Goal: Check status: Check status

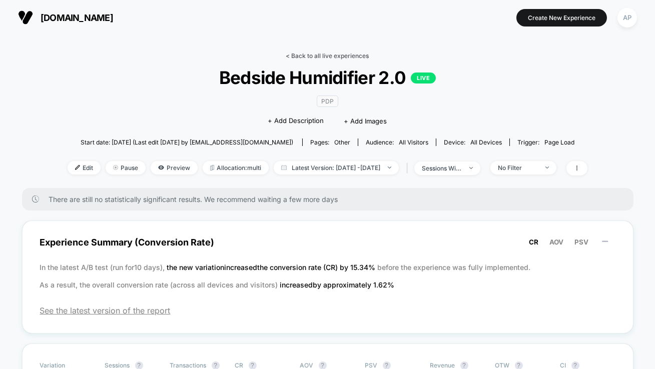
click at [311, 53] on link "< Back to all live experiences" at bounding box center [327, 56] width 83 height 8
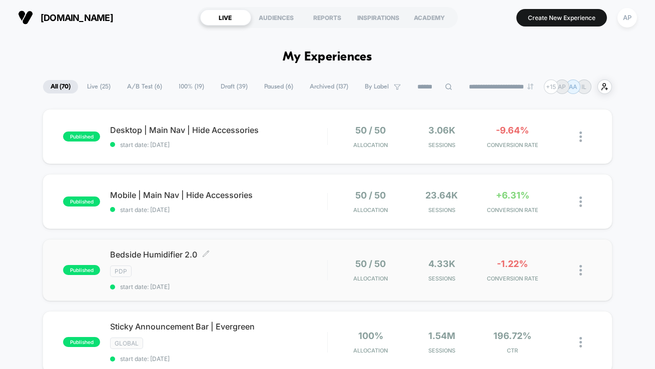
click at [267, 272] on div "PDP" at bounding box center [218, 272] width 217 height 12
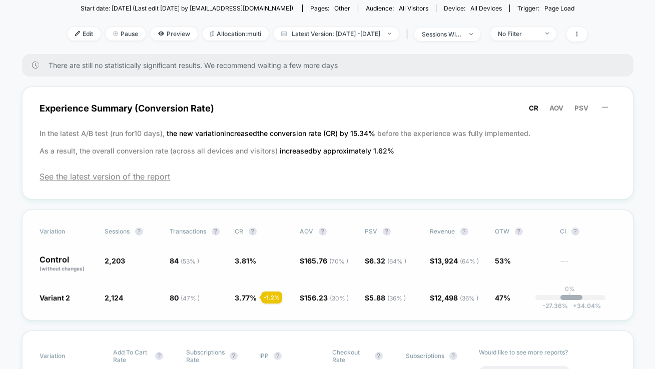
scroll to position [95, 0]
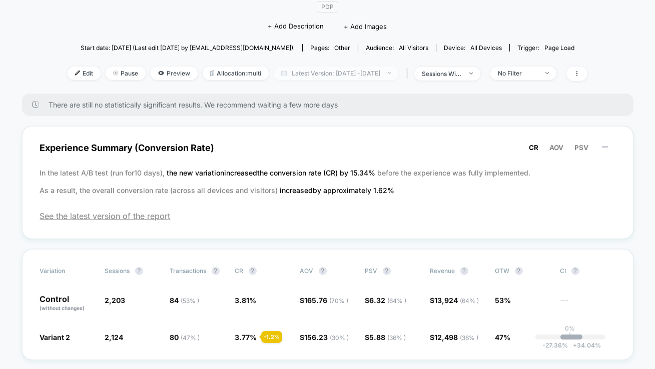
click at [330, 76] on span "Latest Version: [DATE] - [DATE]" at bounding box center [336, 74] width 125 height 14
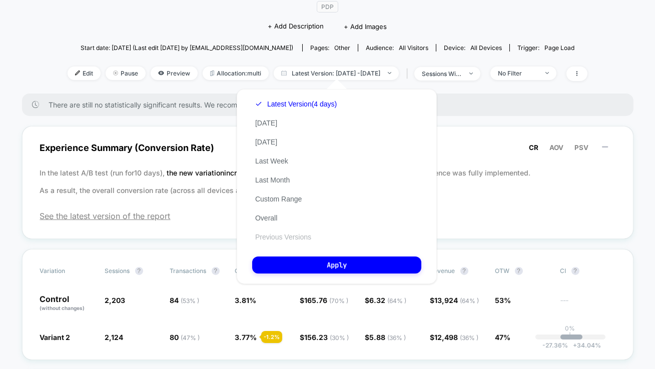
click at [303, 241] on button "Previous Versions" at bounding box center [283, 237] width 62 height 9
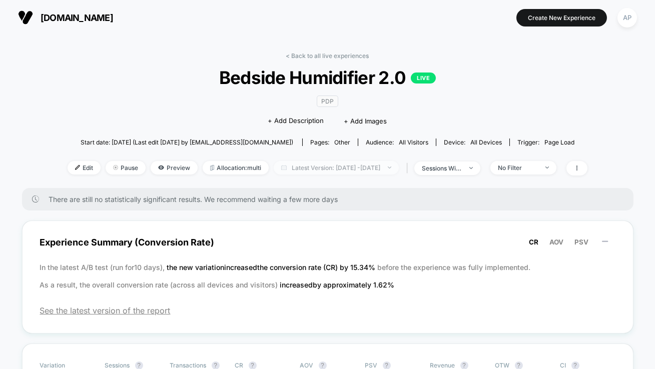
click at [302, 167] on span "Latest Version: [DATE] - [DATE]" at bounding box center [336, 168] width 125 height 14
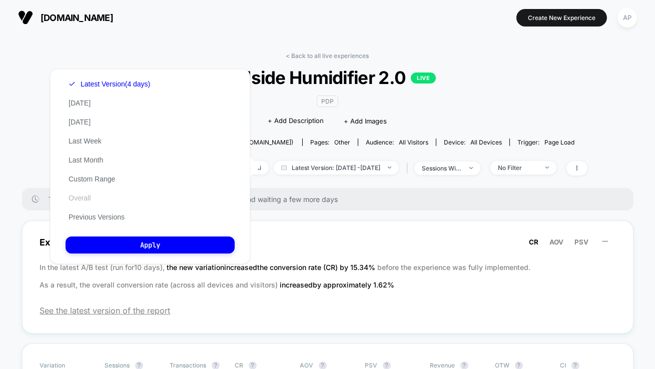
click at [80, 200] on button "Overall" at bounding box center [80, 198] width 28 height 9
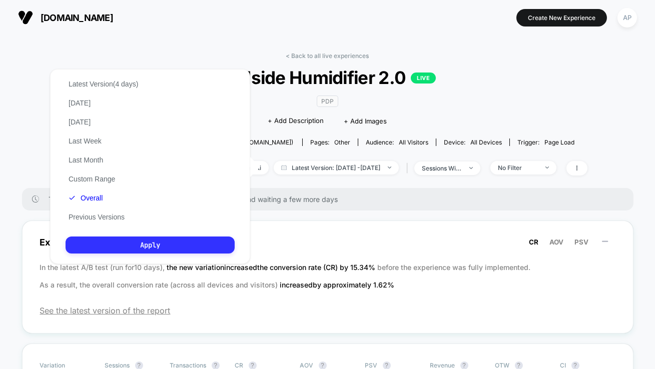
click at [141, 246] on button "Apply" at bounding box center [150, 245] width 169 height 17
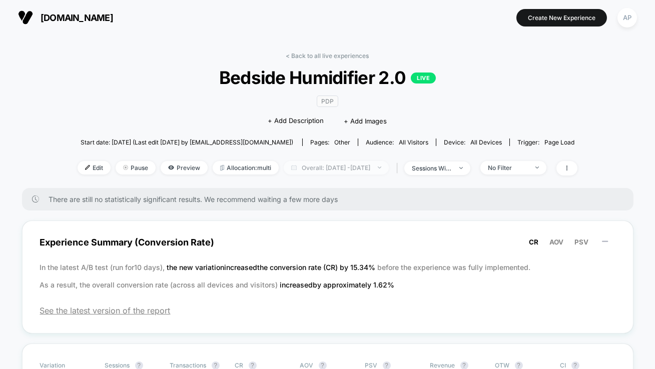
click at [336, 172] on span "Overall: [DATE] - [DATE]" at bounding box center [336, 168] width 105 height 14
select select "*"
select select "****"
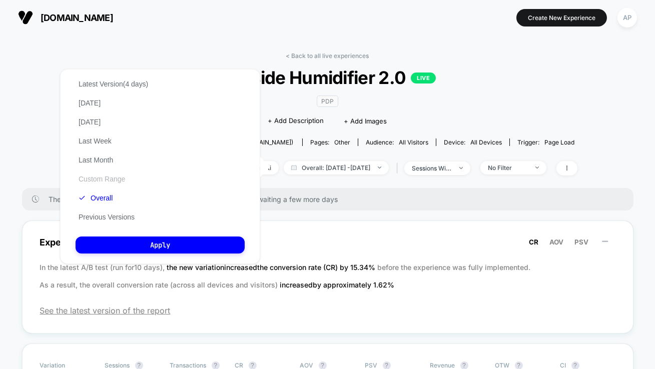
click at [112, 176] on button "Custom Range" at bounding box center [102, 179] width 53 height 9
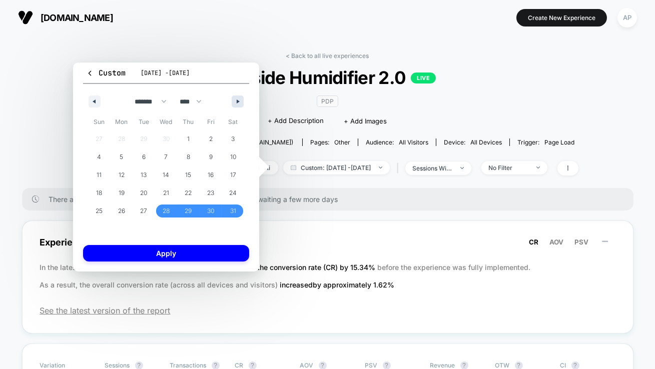
click at [235, 105] on button "button" at bounding box center [238, 102] width 12 height 12
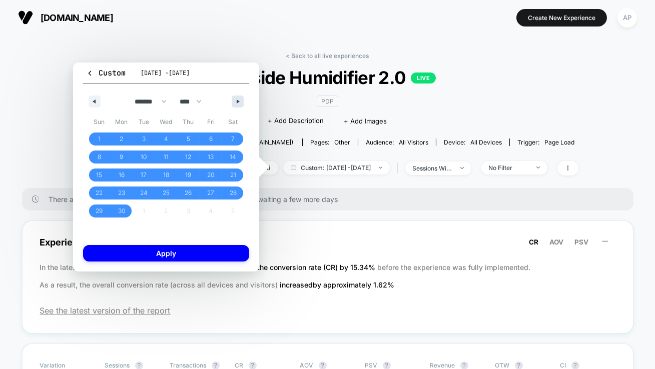
click at [235, 105] on button "button" at bounding box center [238, 102] width 12 height 12
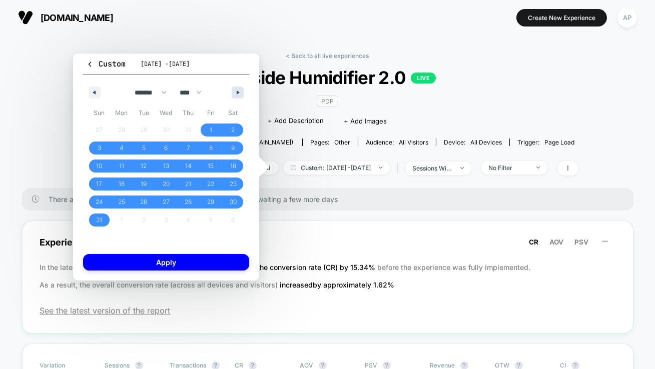
click at [235, 105] on span "Sat" at bounding box center [233, 113] width 23 height 16
click at [238, 95] on button "button" at bounding box center [238, 93] width 12 height 12
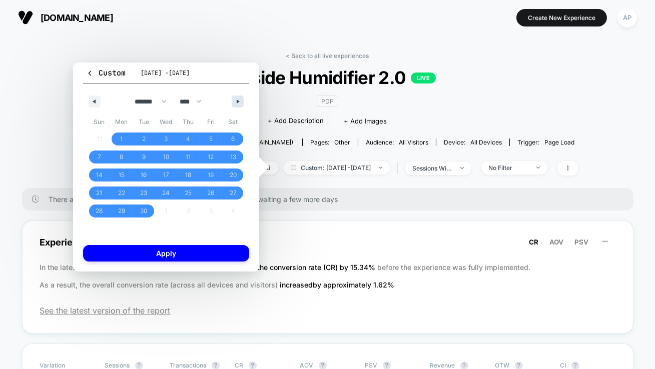
click at [237, 103] on icon "button" at bounding box center [239, 102] width 5 height 4
select select "*"
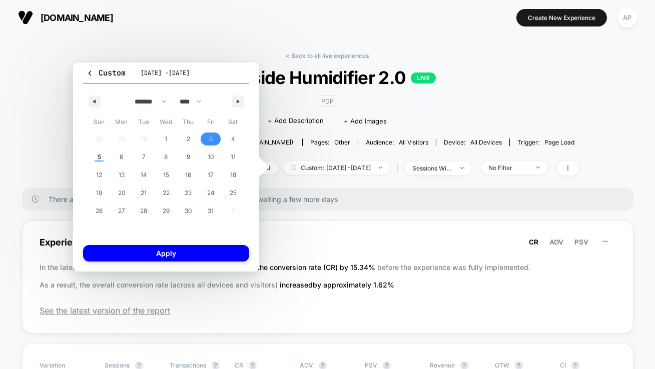
click at [207, 139] on span "3" at bounding box center [211, 139] width 23 height 13
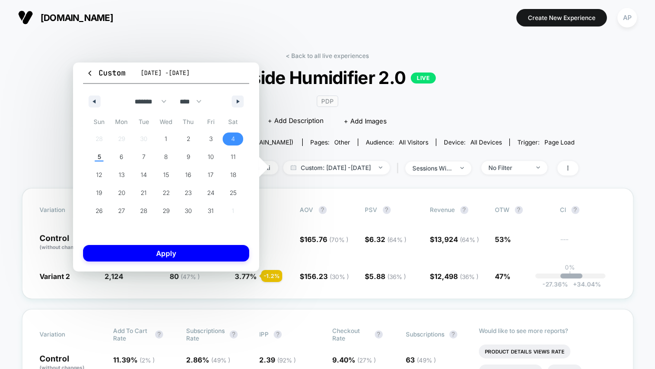
click at [233, 135] on span "4" at bounding box center [233, 139] width 4 height 18
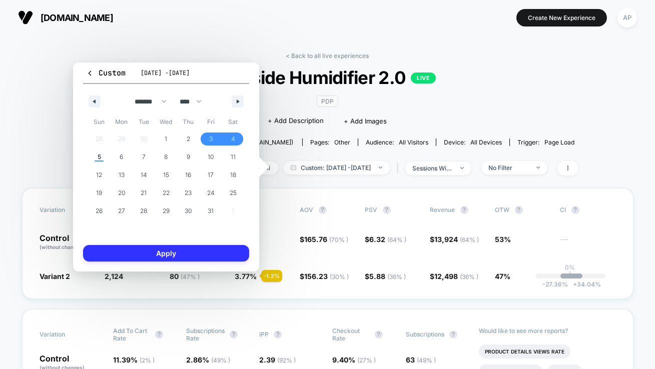
click at [199, 251] on button "Apply" at bounding box center [166, 253] width 166 height 17
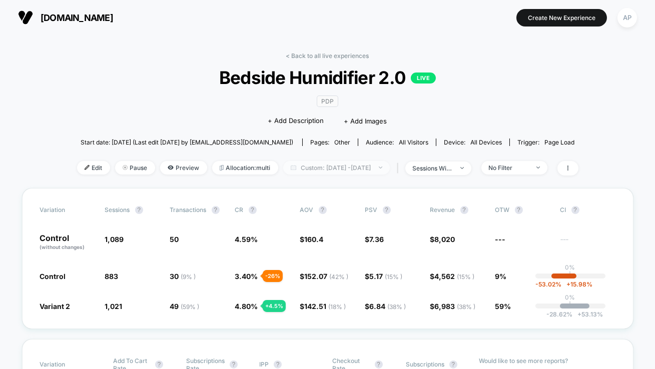
click at [294, 164] on span "Custom: [DATE] - [DATE]" at bounding box center [336, 168] width 107 height 14
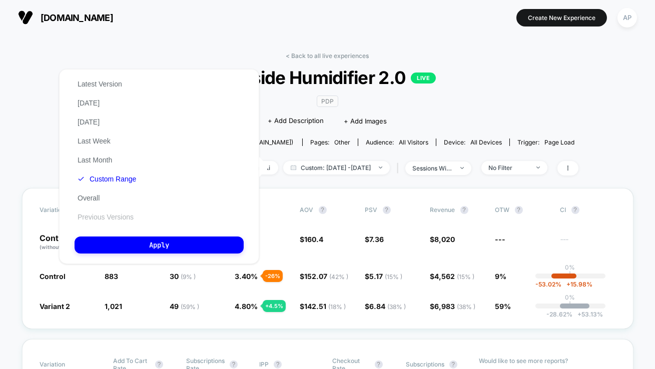
click at [110, 220] on button "Previous Versions" at bounding box center [106, 217] width 62 height 9
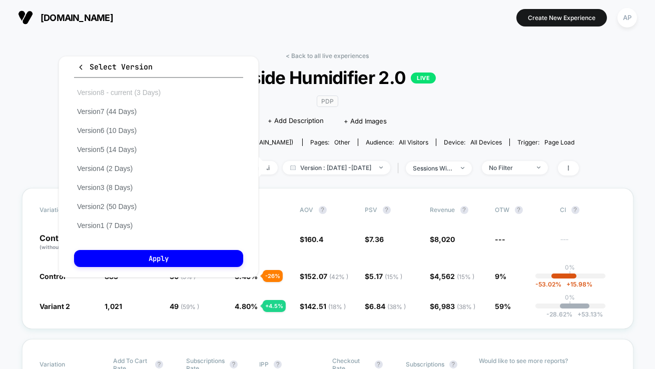
click at [90, 91] on button "Version 8 - current (3 Days)" at bounding box center [119, 92] width 90 height 9
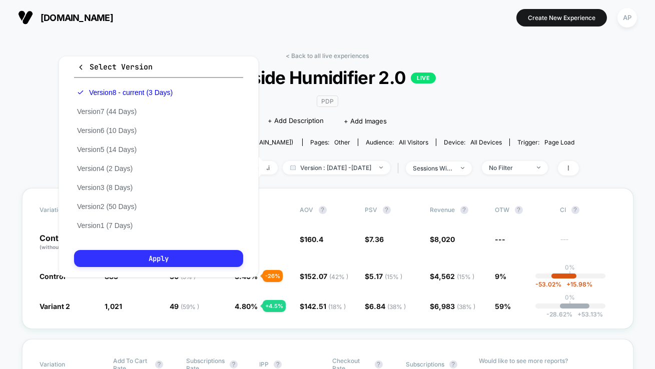
click at [144, 256] on button "Apply" at bounding box center [158, 258] width 169 height 17
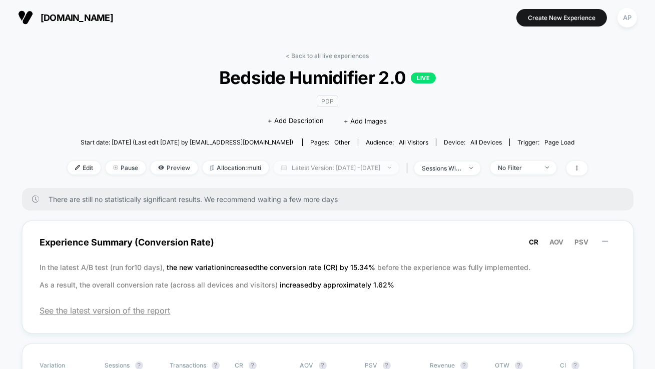
click at [336, 169] on span "Latest Version: [DATE] - [DATE]" at bounding box center [336, 168] width 125 height 14
select select "*"
select select "****"
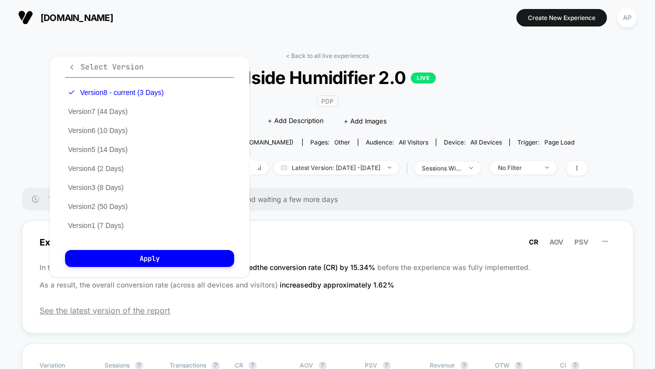
click at [73, 67] on icon "button" at bounding box center [72, 68] width 8 height 8
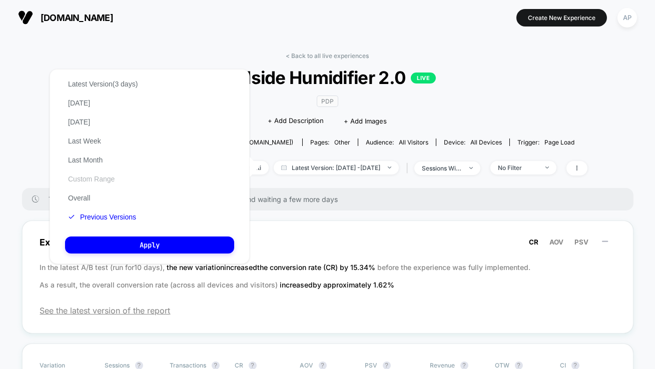
click at [105, 175] on button "Custom Range" at bounding box center [91, 179] width 53 height 9
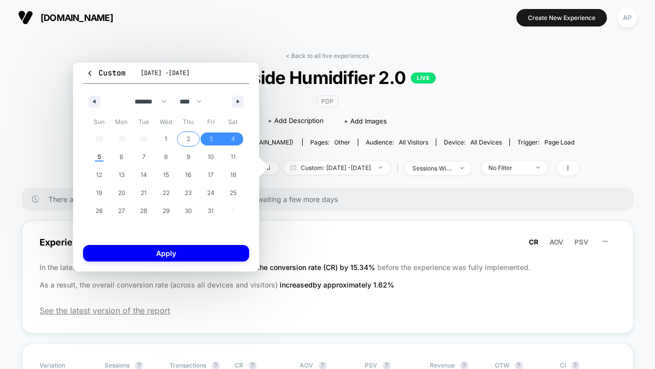
click at [183, 139] on span "2" at bounding box center [188, 139] width 23 height 13
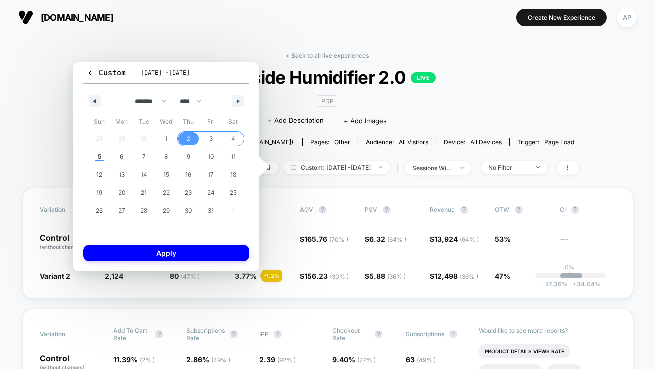
click at [235, 138] on span "4" at bounding box center [233, 139] width 23 height 13
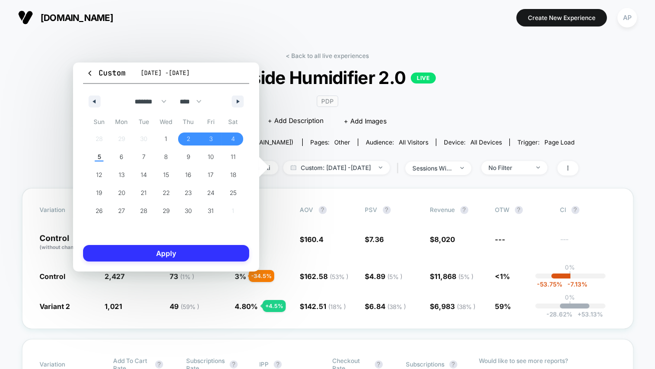
click at [221, 253] on button "Apply" at bounding box center [166, 253] width 166 height 17
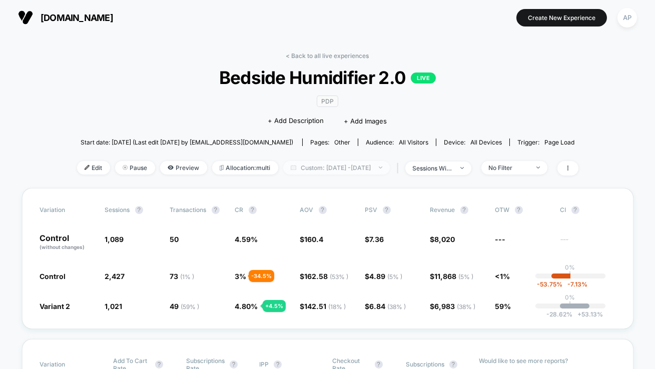
click at [323, 169] on span "Custom: [DATE] - [DATE]" at bounding box center [336, 168] width 107 height 14
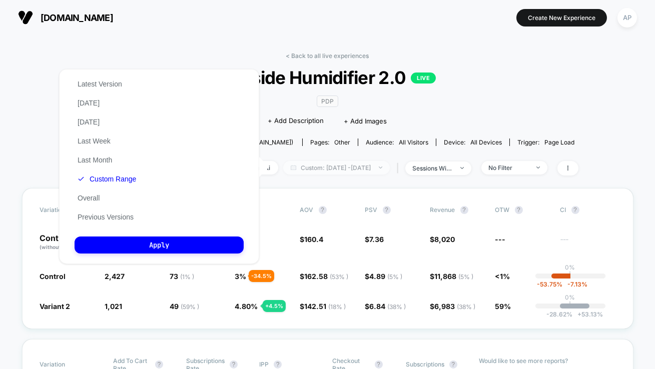
click at [324, 170] on span "Custom: [DATE] - [DATE]" at bounding box center [336, 168] width 107 height 14
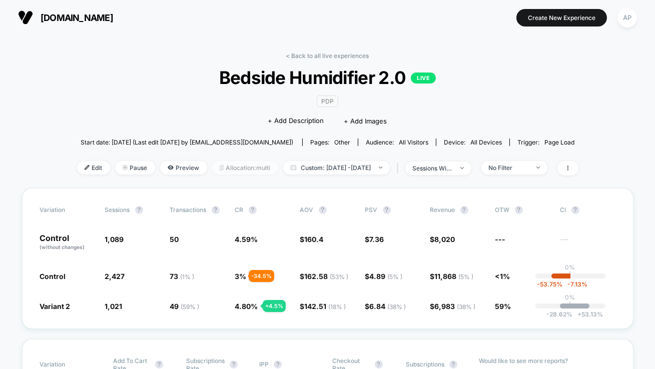
click at [227, 172] on span "Allocation: multi" at bounding box center [245, 168] width 66 height 14
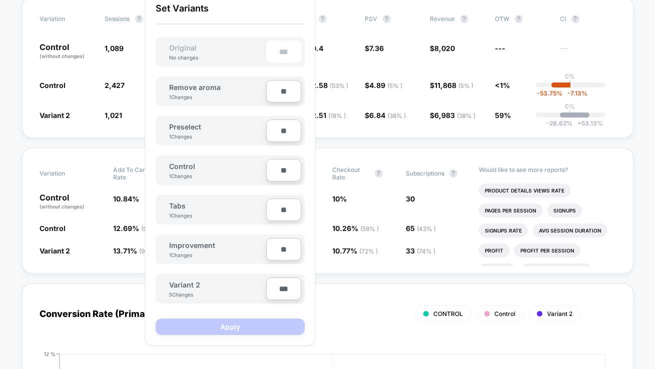
scroll to position [195, 0]
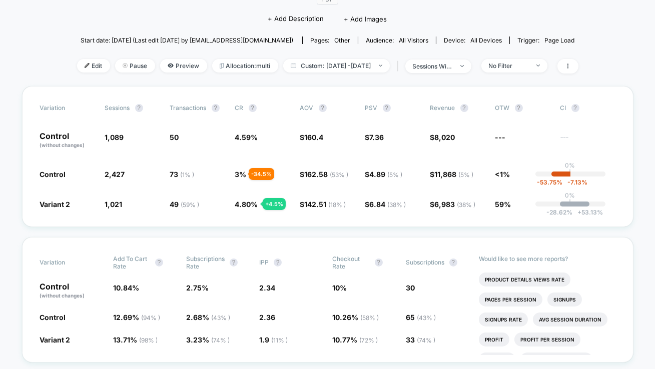
scroll to position [100, 0]
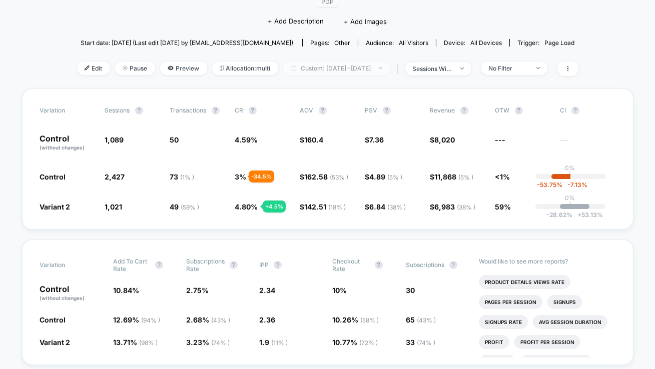
click at [310, 69] on span "Custom: [DATE] - [DATE]" at bounding box center [336, 69] width 107 height 14
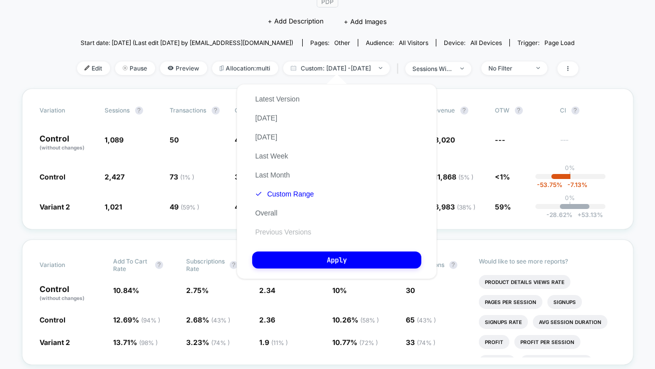
click at [293, 237] on button "Previous Versions" at bounding box center [283, 232] width 62 height 9
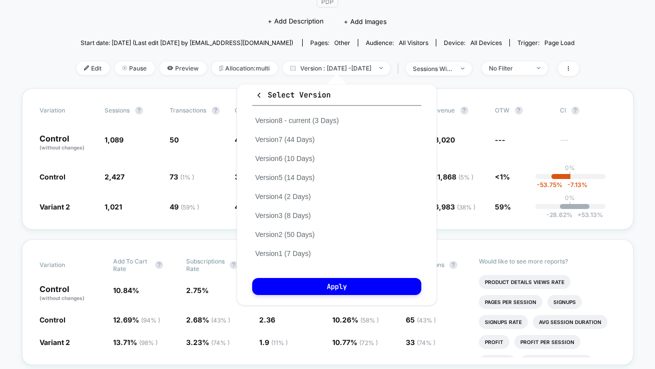
click at [296, 125] on div "Version 8 - current (3 Days) Version 7 (44 Days) Version 6 (10 Days) Version 5 …" at bounding box center [297, 187] width 90 height 152
click at [296, 116] on button "Version 8 - current (3 Days)" at bounding box center [297, 120] width 90 height 9
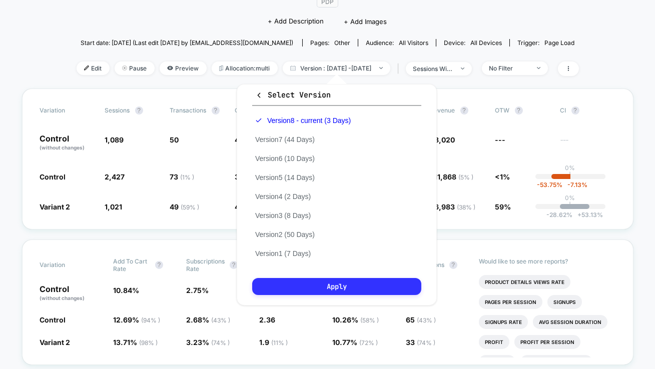
click at [339, 293] on button "Apply" at bounding box center [336, 286] width 169 height 17
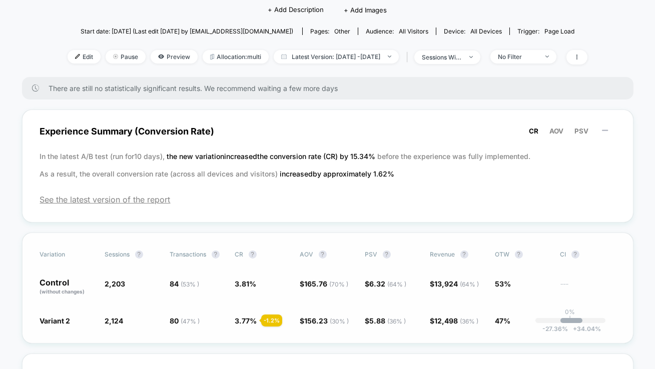
scroll to position [112, 0]
